Goal: Task Accomplishment & Management: Manage account settings

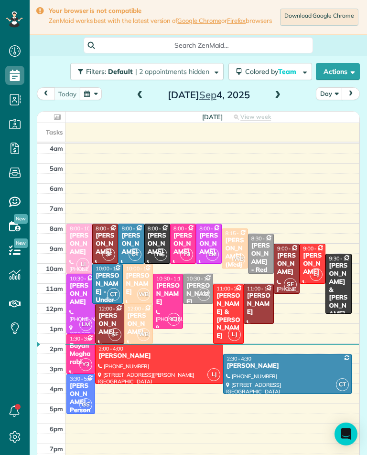
scroll to position [4, 4]
click at [281, 97] on span at bounding box center [277, 95] width 10 height 9
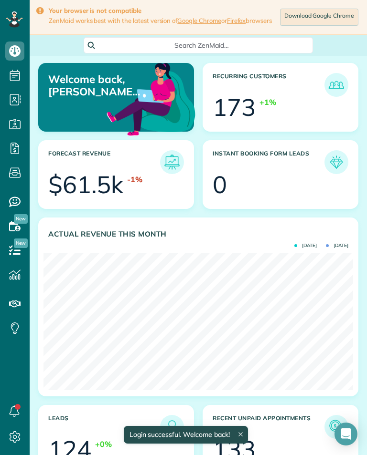
scroll to position [137, 309]
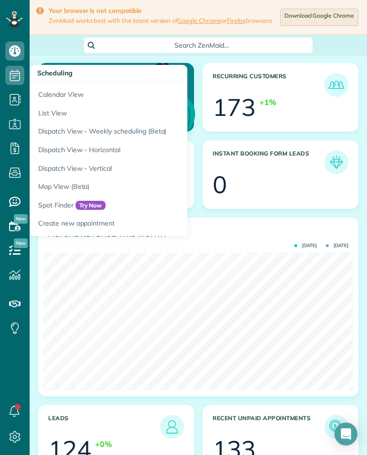
click at [46, 93] on link "Calendar View" at bounding box center [149, 93] width 239 height 22
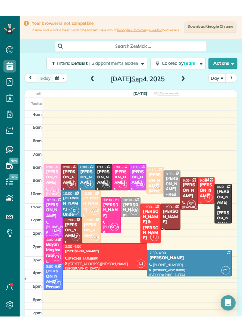
scroll to position [4, 4]
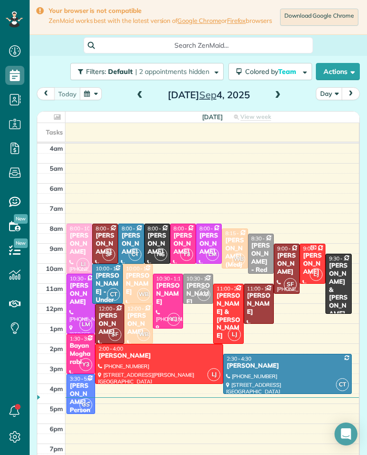
click at [280, 100] on span at bounding box center [277, 95] width 10 height 9
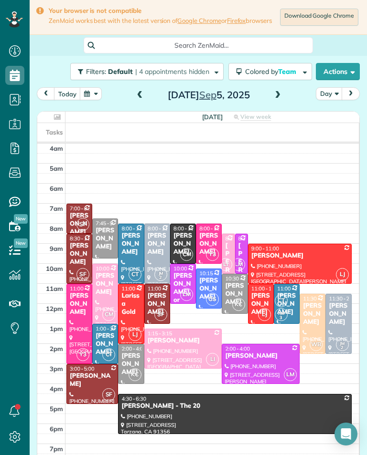
click at [94, 95] on button "button" at bounding box center [91, 93] width 22 height 13
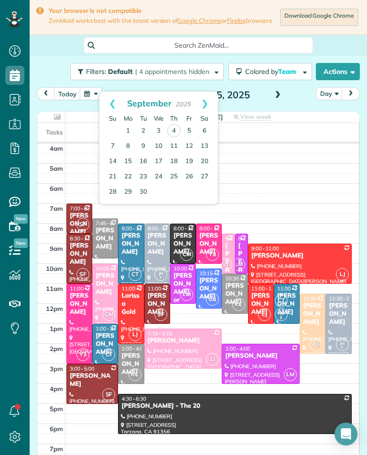
click at [108, 104] on link "Prev" at bounding box center [112, 104] width 26 height 24
click at [193, 157] on link "15" at bounding box center [188, 161] width 15 height 15
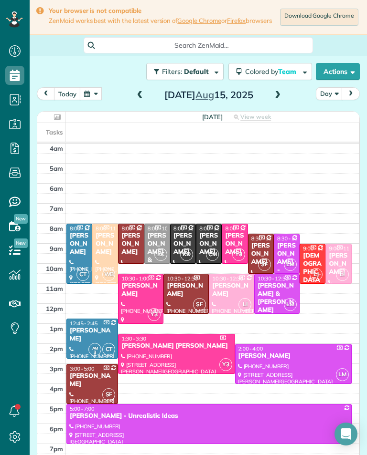
click at [105, 248] on div "Heather Alizadeh" at bounding box center [105, 244] width 20 height 24
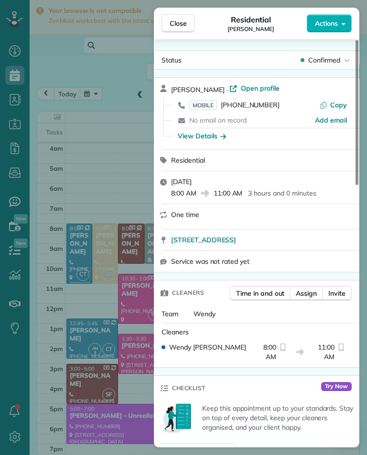
click at [269, 107] on span "(818) 585-9613" at bounding box center [249, 105] width 59 height 9
click at [256, 104] on span "(818) 585-9613" at bounding box center [249, 105] width 59 height 9
click at [91, 238] on div "Close Residential Heather Alizadeh Actions Status Confirmed Heather Alizadeh · …" at bounding box center [183, 227] width 367 height 455
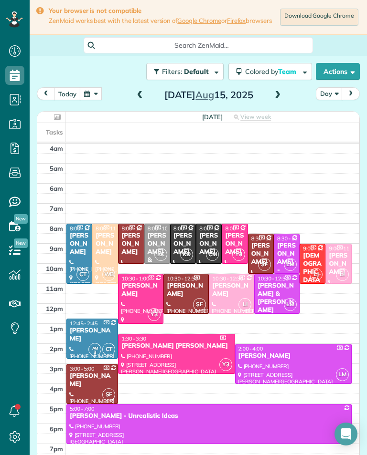
click at [99, 95] on button "button" at bounding box center [91, 93] width 22 height 13
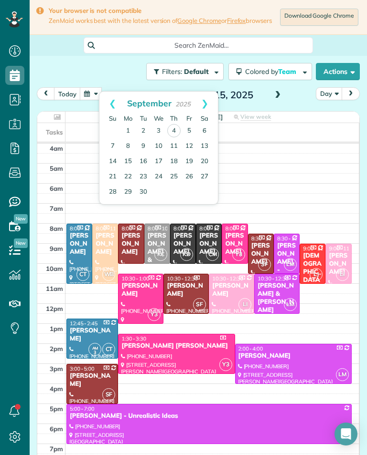
click at [107, 104] on link "Prev" at bounding box center [112, 104] width 26 height 24
click at [192, 128] on link "1" at bounding box center [188, 130] width 15 height 15
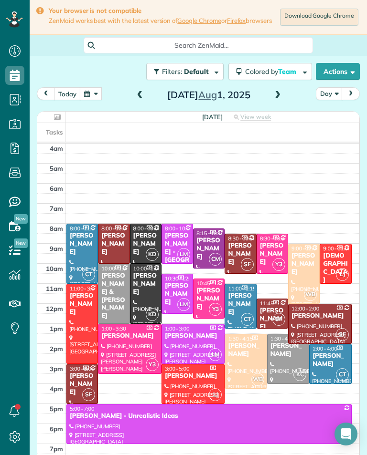
click at [249, 362] on div at bounding box center [245, 362] width 41 height 54
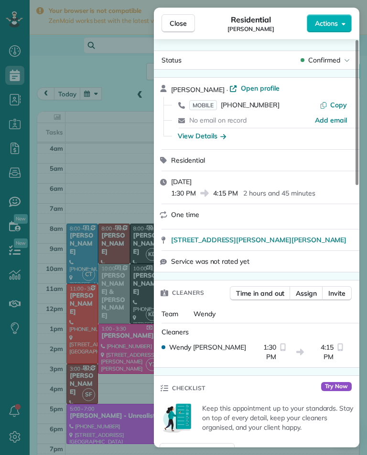
click at [262, 106] on span "(201) 803-4503" at bounding box center [249, 105] width 59 height 9
click at [82, 250] on div "Close Residential Danielle Josephs Actions Status Confirmed Danielle Josephs · …" at bounding box center [183, 227] width 367 height 455
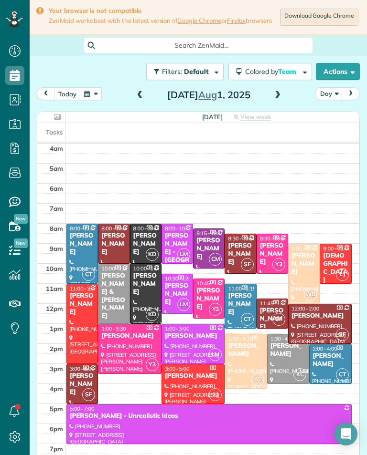
click at [87, 96] on button "button" at bounding box center [91, 93] width 22 height 13
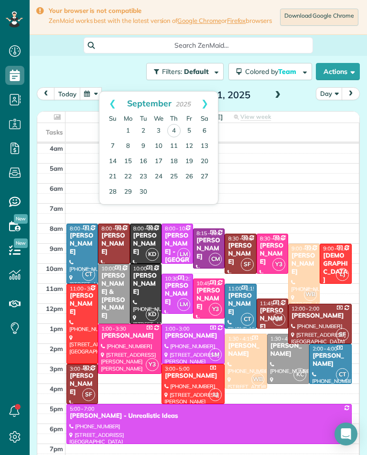
click at [114, 107] on link "Prev" at bounding box center [112, 104] width 26 height 24
click at [112, 101] on link "Prev" at bounding box center [112, 104] width 26 height 24
click at [191, 178] on link "25" at bounding box center [188, 176] width 15 height 15
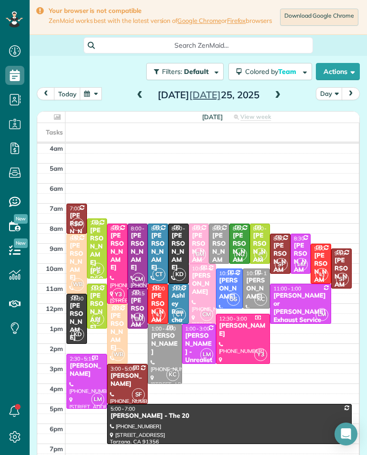
click at [98, 94] on button "button" at bounding box center [91, 93] width 22 height 13
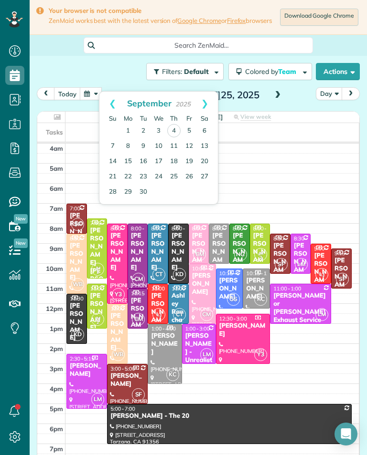
click at [108, 108] on link "Prev" at bounding box center [112, 104] width 26 height 24
click at [110, 106] on link "Prev" at bounding box center [112, 104] width 26 height 24
click at [192, 159] on link "18" at bounding box center [188, 161] width 15 height 15
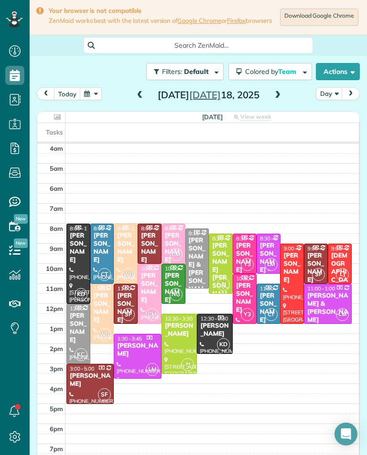
click at [84, 97] on button "button" at bounding box center [91, 93] width 22 height 13
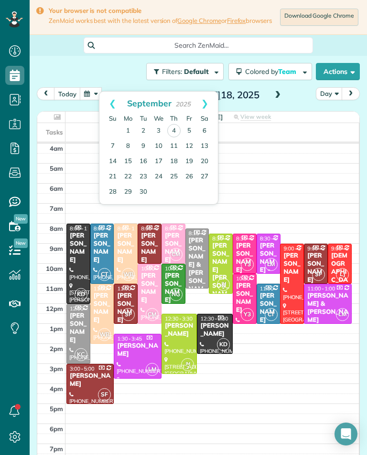
click at [113, 103] on link "Prev" at bounding box center [112, 104] width 26 height 24
click at [105, 108] on link "Prev" at bounding box center [112, 104] width 26 height 24
click at [191, 146] on link "11" at bounding box center [188, 145] width 15 height 15
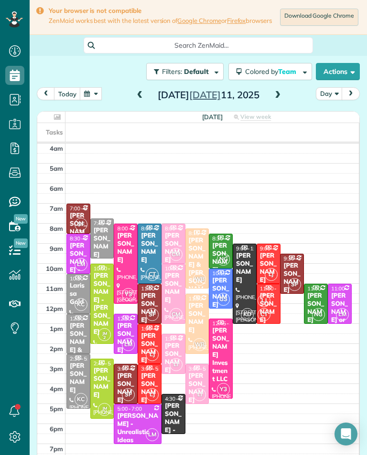
click at [92, 100] on button "button" at bounding box center [91, 93] width 22 height 13
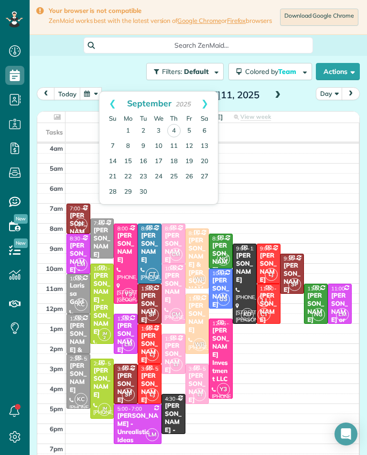
click at [110, 104] on link "Prev" at bounding box center [112, 104] width 26 height 24
click at [109, 106] on link "Prev" at bounding box center [112, 104] width 26 height 24
click at [191, 128] on link "4" at bounding box center [188, 130] width 15 height 15
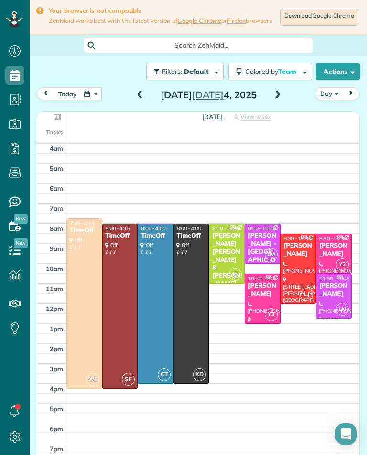
click at [92, 100] on button "button" at bounding box center [91, 93] width 22 height 13
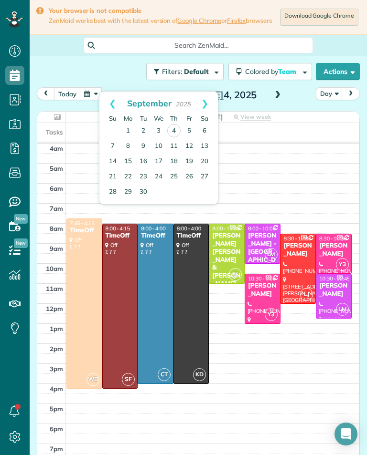
click at [105, 107] on link "Prev" at bounding box center [112, 104] width 26 height 24
click at [103, 105] on link "Prev" at bounding box center [112, 104] width 26 height 24
click at [105, 103] on link "Prev" at bounding box center [112, 104] width 26 height 24
click at [192, 175] on link "27" at bounding box center [188, 176] width 15 height 15
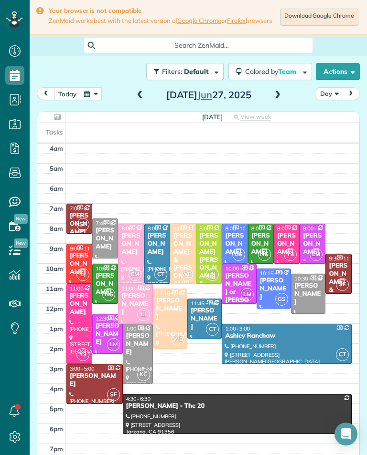
click at [97, 95] on button "button" at bounding box center [91, 93] width 22 height 13
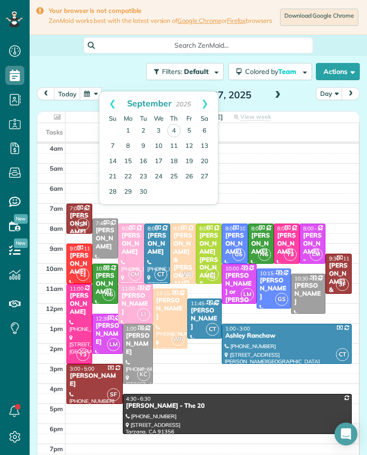
click at [100, 105] on link "Prev" at bounding box center [112, 104] width 26 height 24
click at [105, 103] on link "Prev" at bounding box center [112, 104] width 26 height 24
click at [105, 100] on link "Prev" at bounding box center [112, 104] width 26 height 24
click at [191, 164] on link "20" at bounding box center [188, 161] width 15 height 15
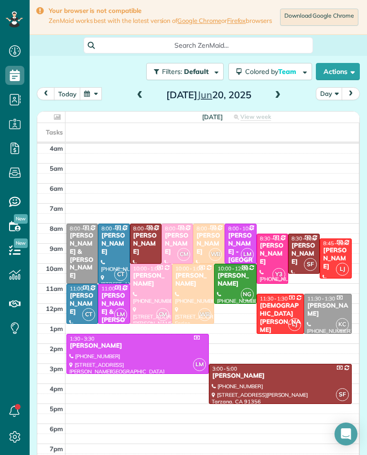
click at [208, 247] on div "Renee Russin" at bounding box center [209, 244] width 26 height 24
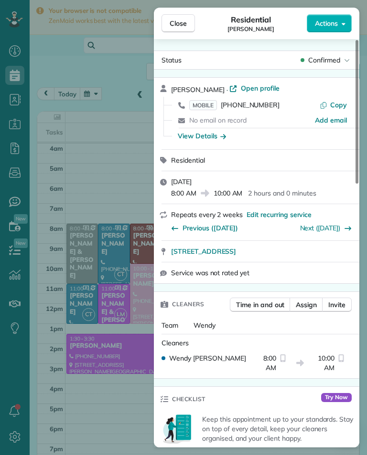
click at [325, 228] on link "Next (Jul 24)" at bounding box center [320, 228] width 41 height 9
click at [88, 146] on div "Close Residential Renee Russin Actions Status Confirmed Renee Russin · Open pro…" at bounding box center [183, 227] width 367 height 455
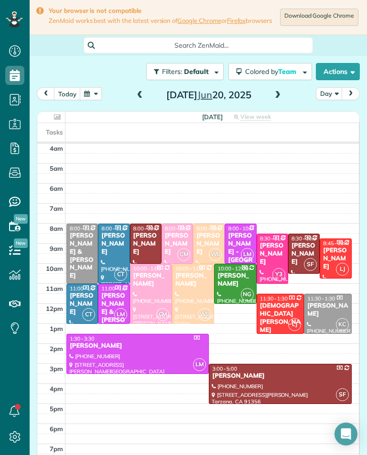
click at [87, 94] on button "button" at bounding box center [91, 93] width 22 height 13
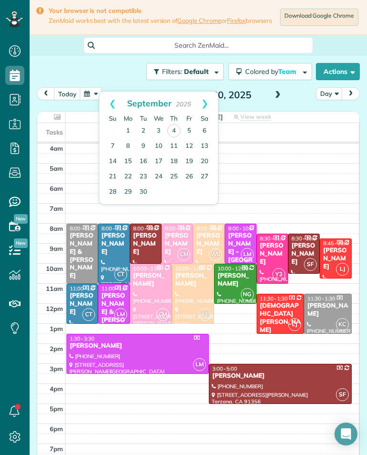
click at [314, 126] on div at bounding box center [197, 124] width 321 height 2
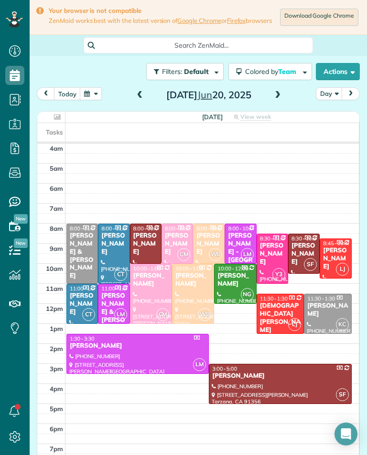
click at [89, 97] on button "button" at bounding box center [91, 93] width 22 height 13
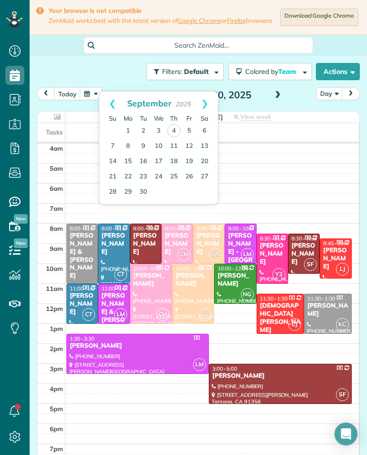
click at [113, 106] on link "Prev" at bounding box center [112, 104] width 26 height 24
click at [108, 105] on link "Prev" at bounding box center [112, 104] width 26 height 24
click at [107, 102] on link "Prev" at bounding box center [112, 104] width 26 height 24
click at [191, 143] on link "13" at bounding box center [188, 145] width 15 height 15
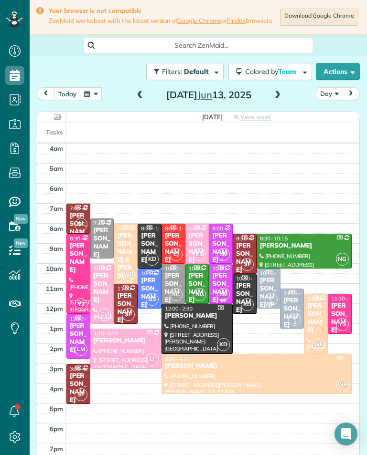
click at [100, 93] on div "today Day Friday Jun 13, 2025" at bounding box center [198, 96] width 323 height 18
click at [94, 100] on button "button" at bounding box center [91, 93] width 22 height 13
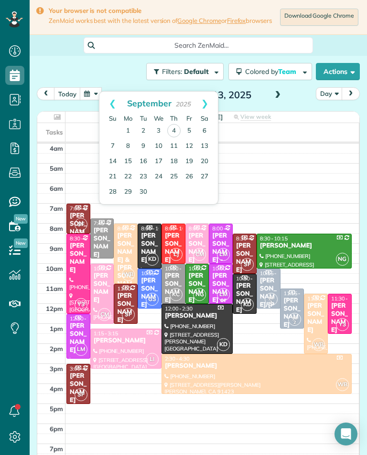
click at [105, 107] on link "Prev" at bounding box center [112, 104] width 26 height 24
click at [105, 101] on link "Prev" at bounding box center [112, 104] width 26 height 24
click at [108, 100] on link "Prev" at bounding box center [112, 104] width 26 height 24
click at [189, 129] on link "6" at bounding box center [188, 130] width 15 height 15
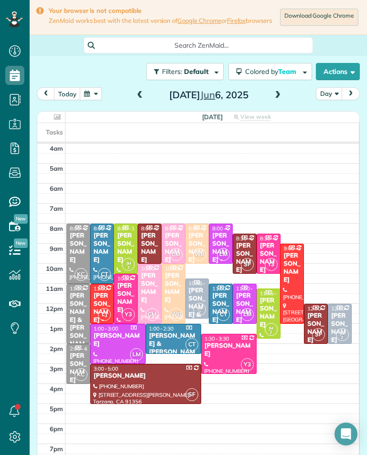
click at [137, 93] on span at bounding box center [140, 95] width 10 height 14
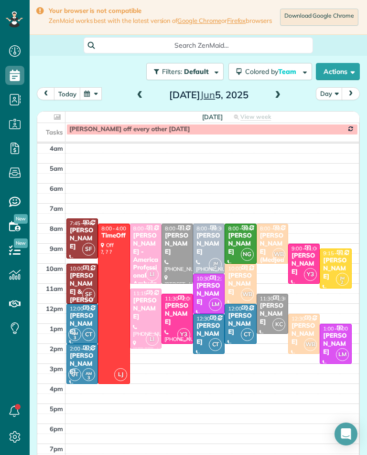
click at [135, 103] on span at bounding box center [140, 95] width 10 height 14
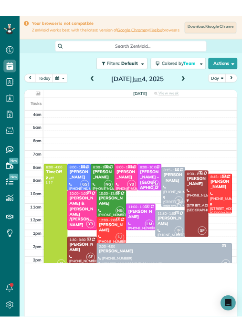
scroll to position [348, 30]
